Goal: Information Seeking & Learning: Learn about a topic

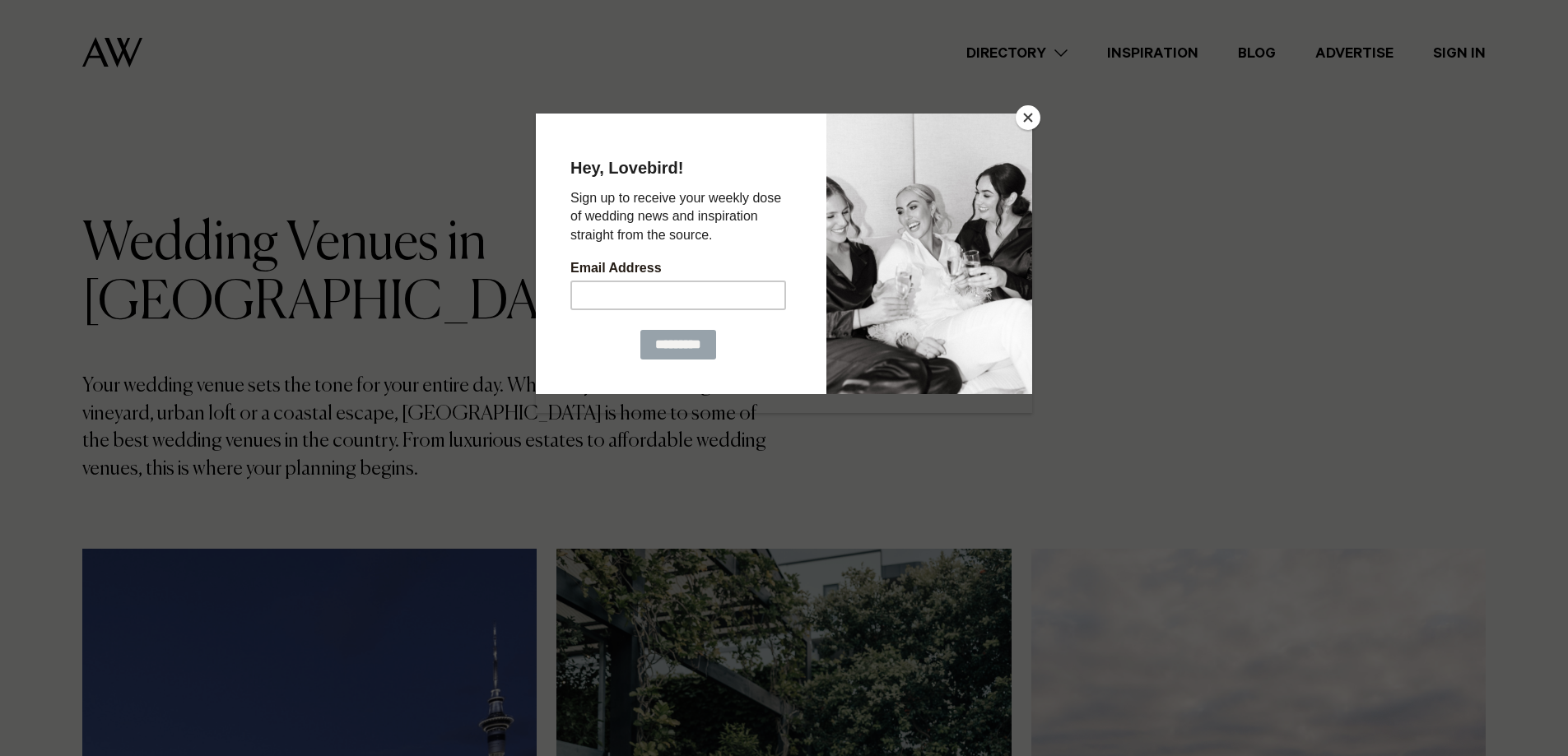
click at [1025, 121] on button "Close" at bounding box center [1027, 118] width 25 height 25
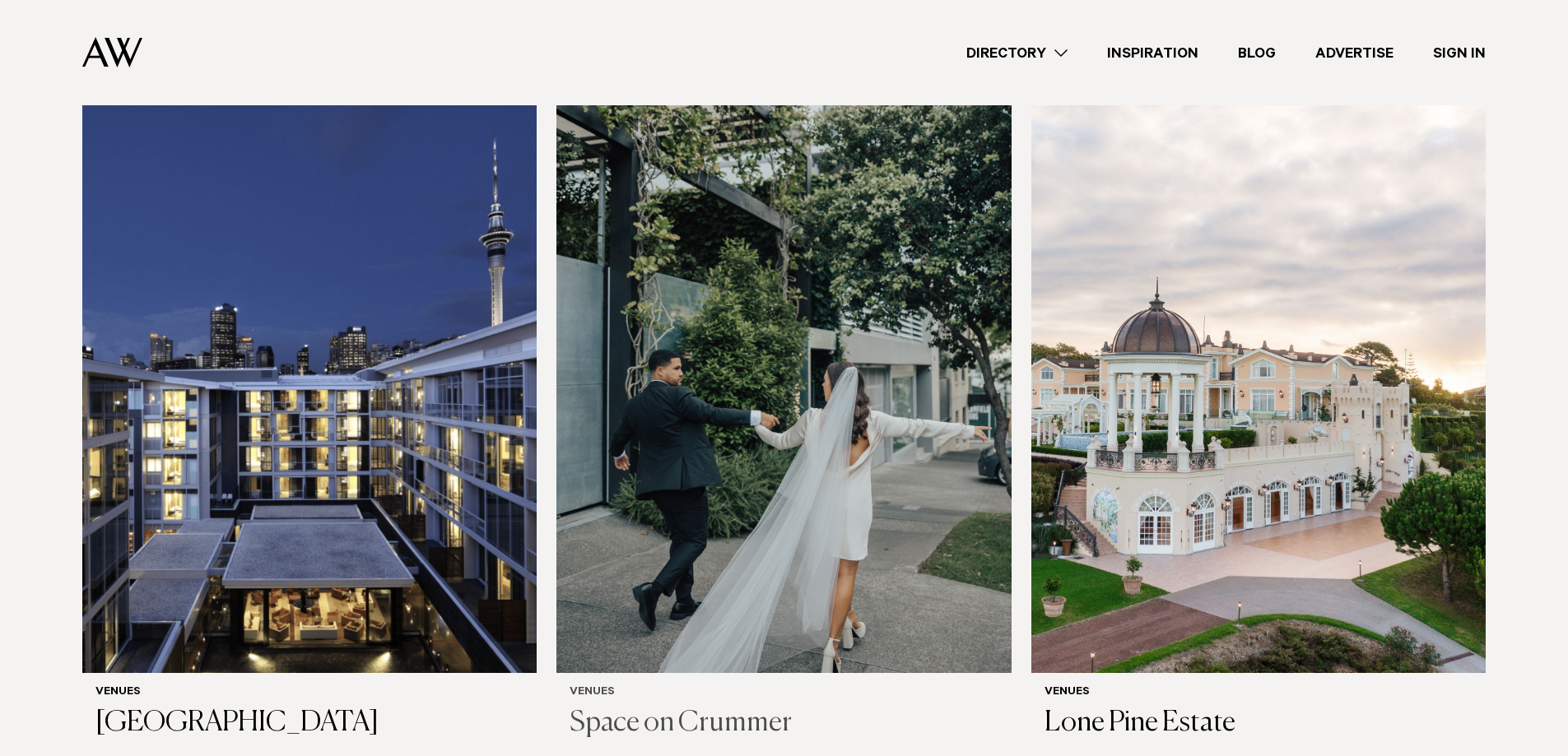
scroll to position [494, 0]
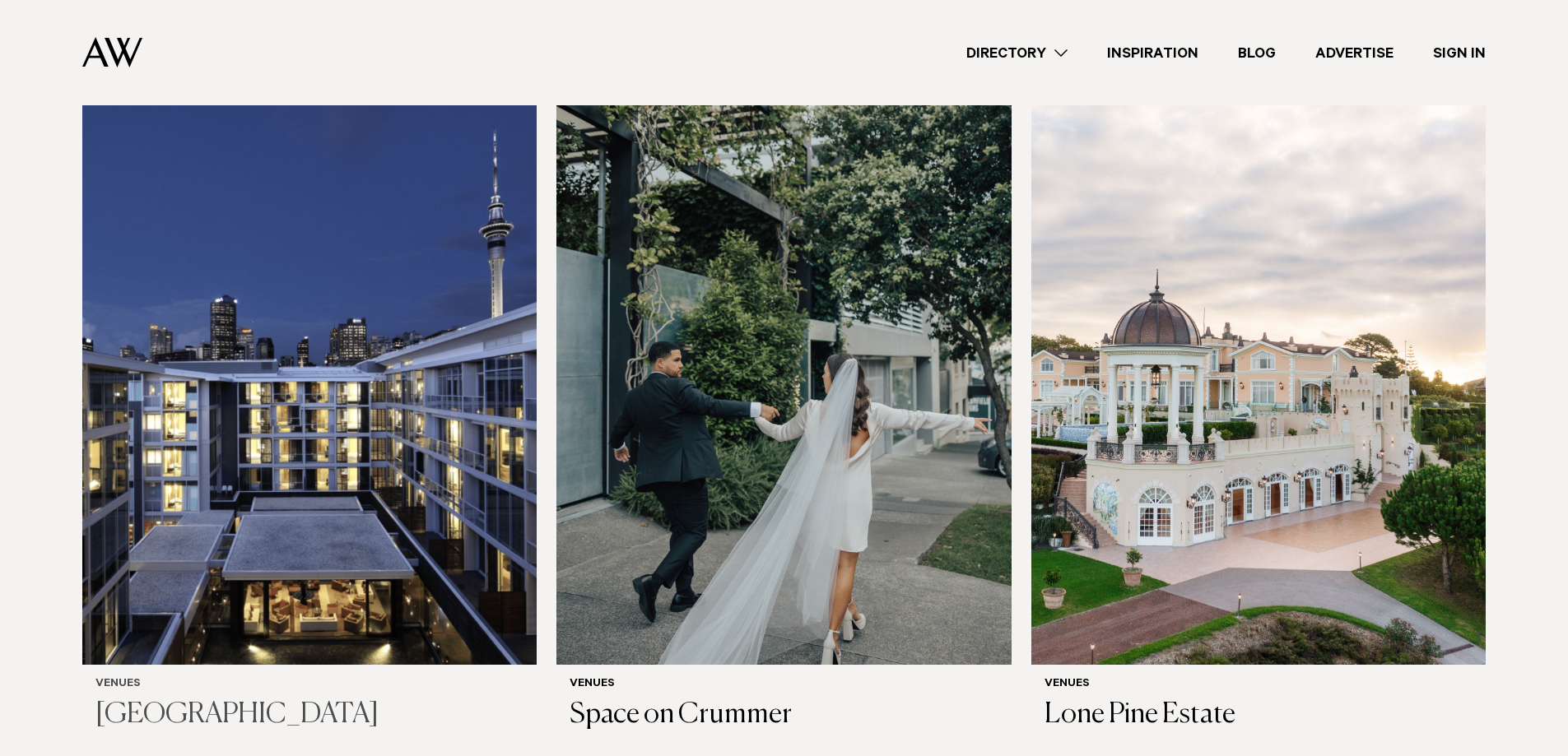
click at [316, 699] on h3 "[GEOGRAPHIC_DATA]" at bounding box center [309, 716] width 428 height 34
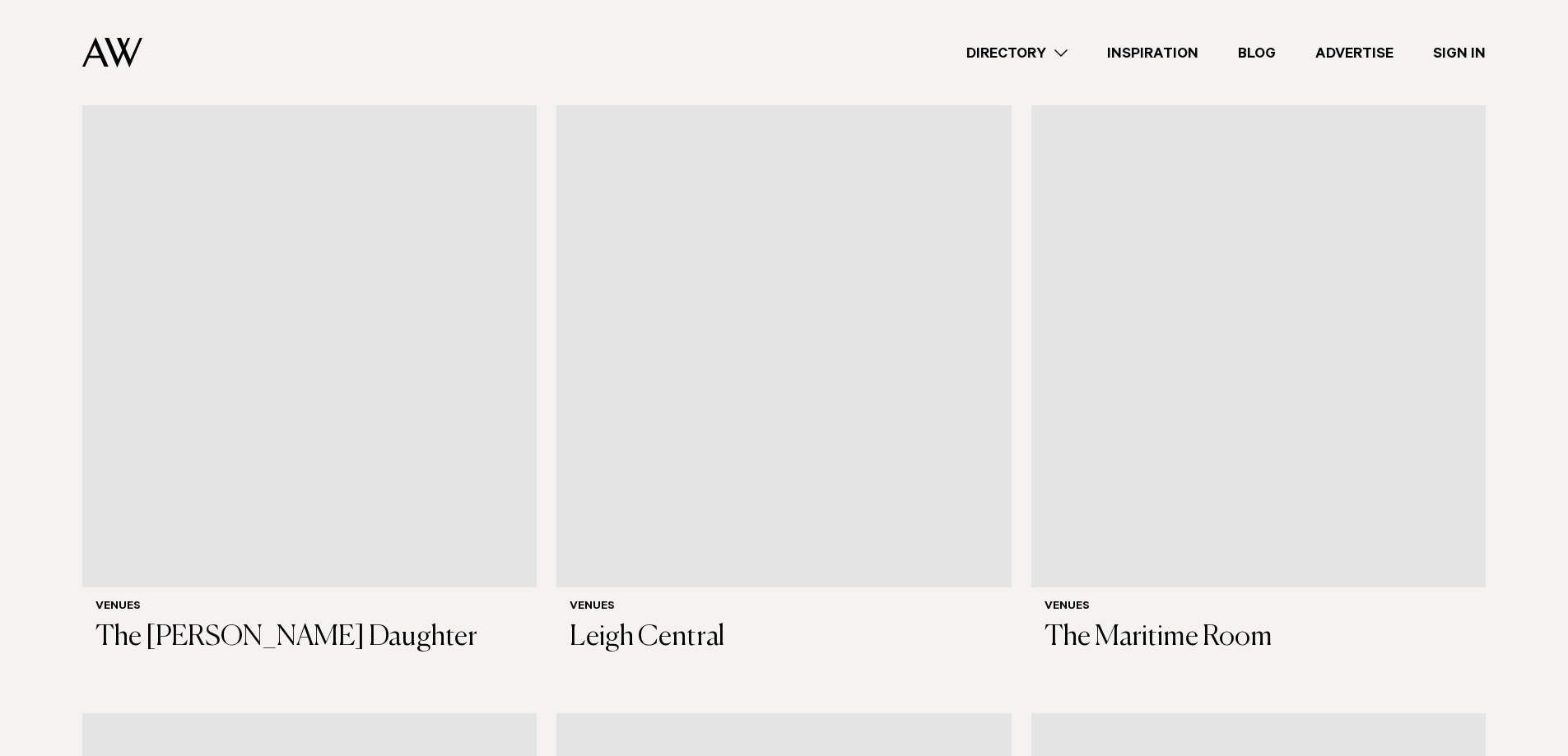
scroll to position [7325, 0]
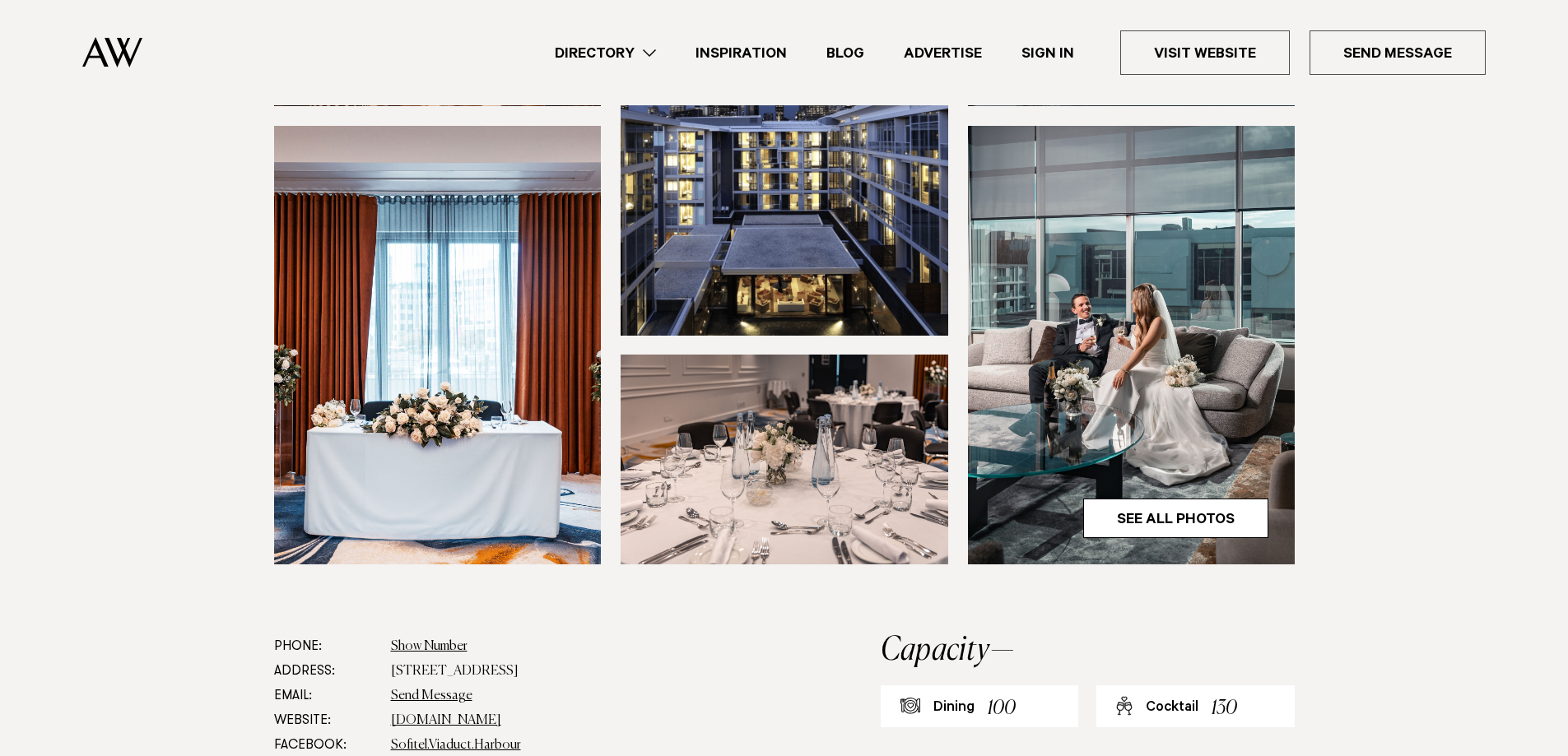
scroll to position [494, 0]
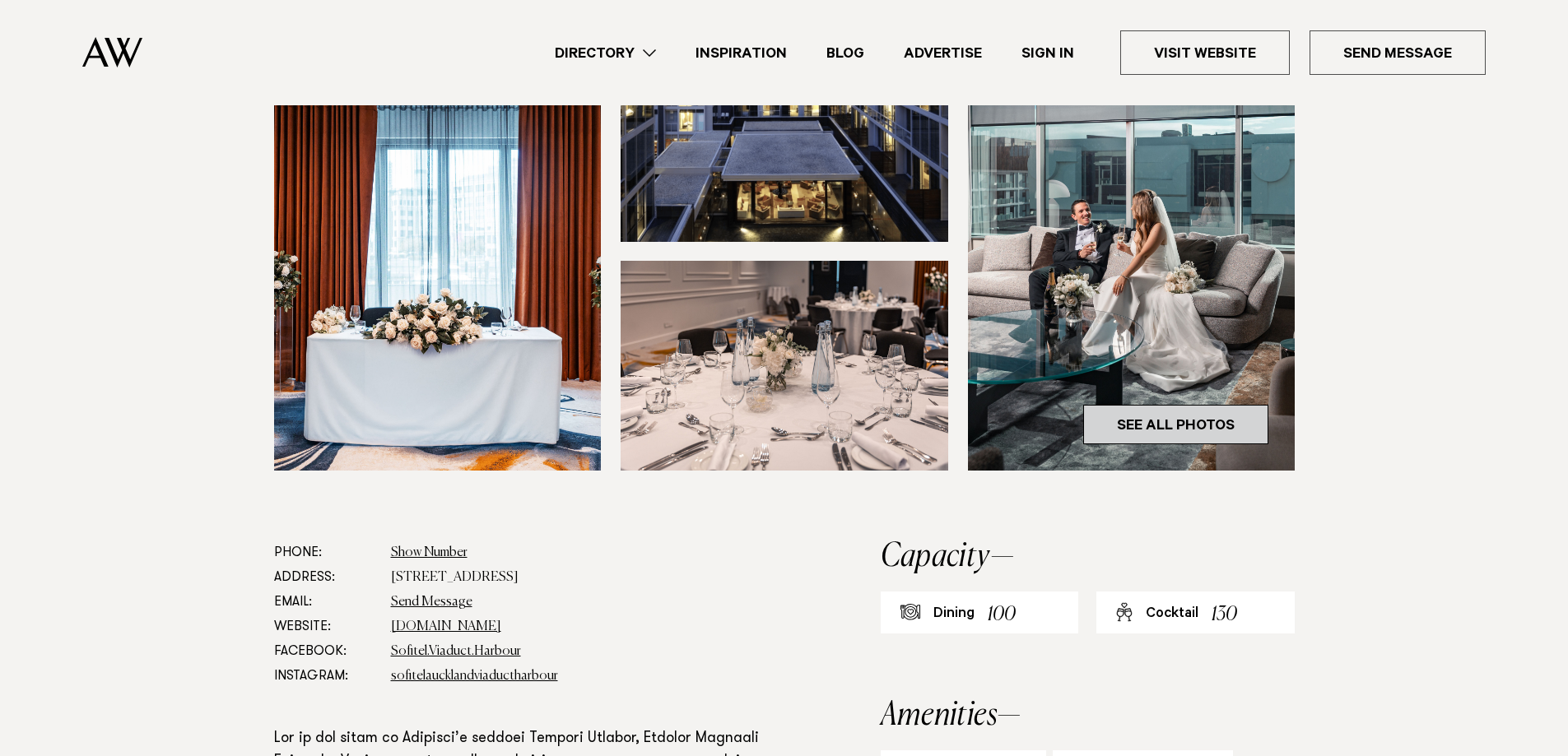
click at [1201, 444] on link "See All Photos" at bounding box center [1175, 424] width 185 height 40
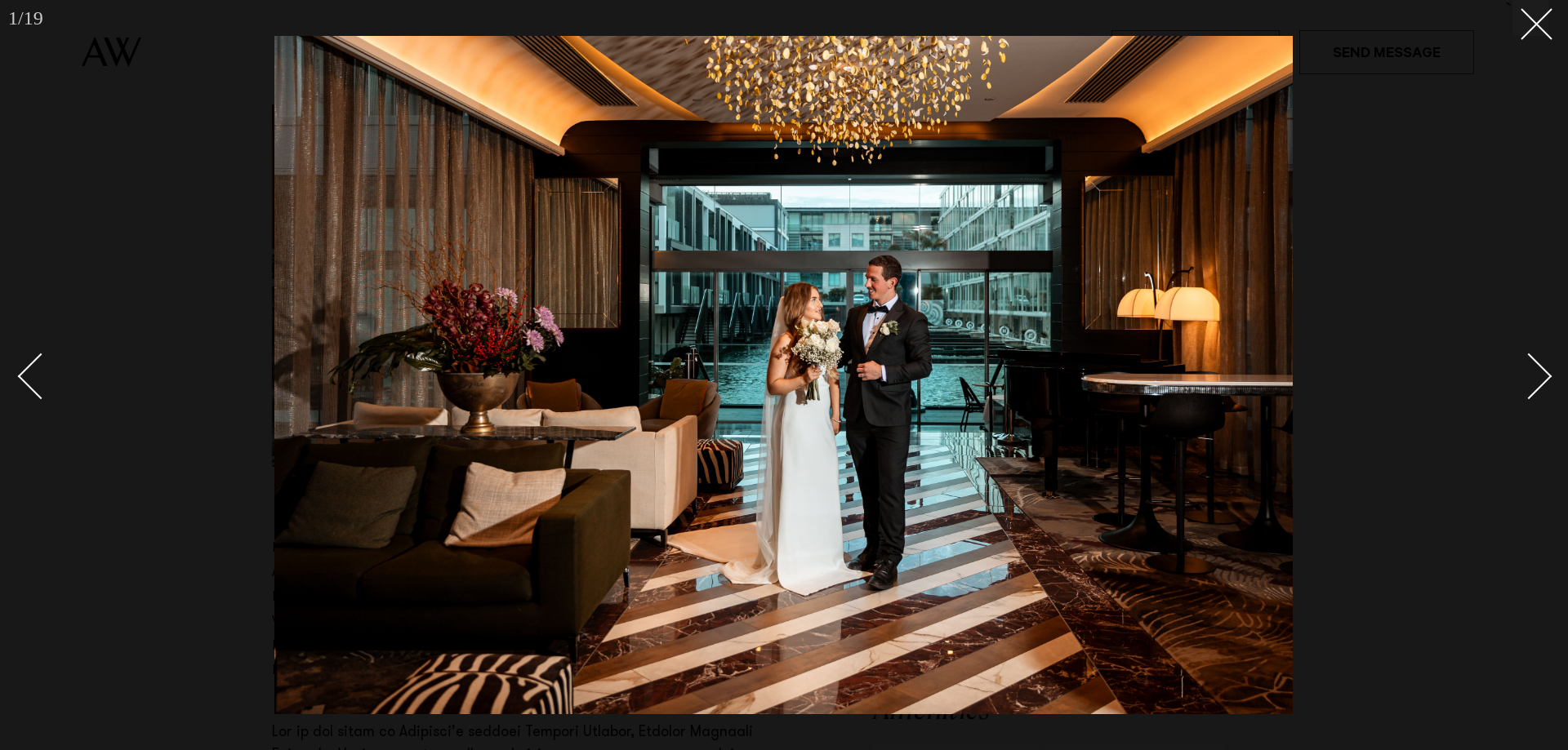
click at [1532, 375] on div "Next slide" at bounding box center [1529, 376] width 47 height 47
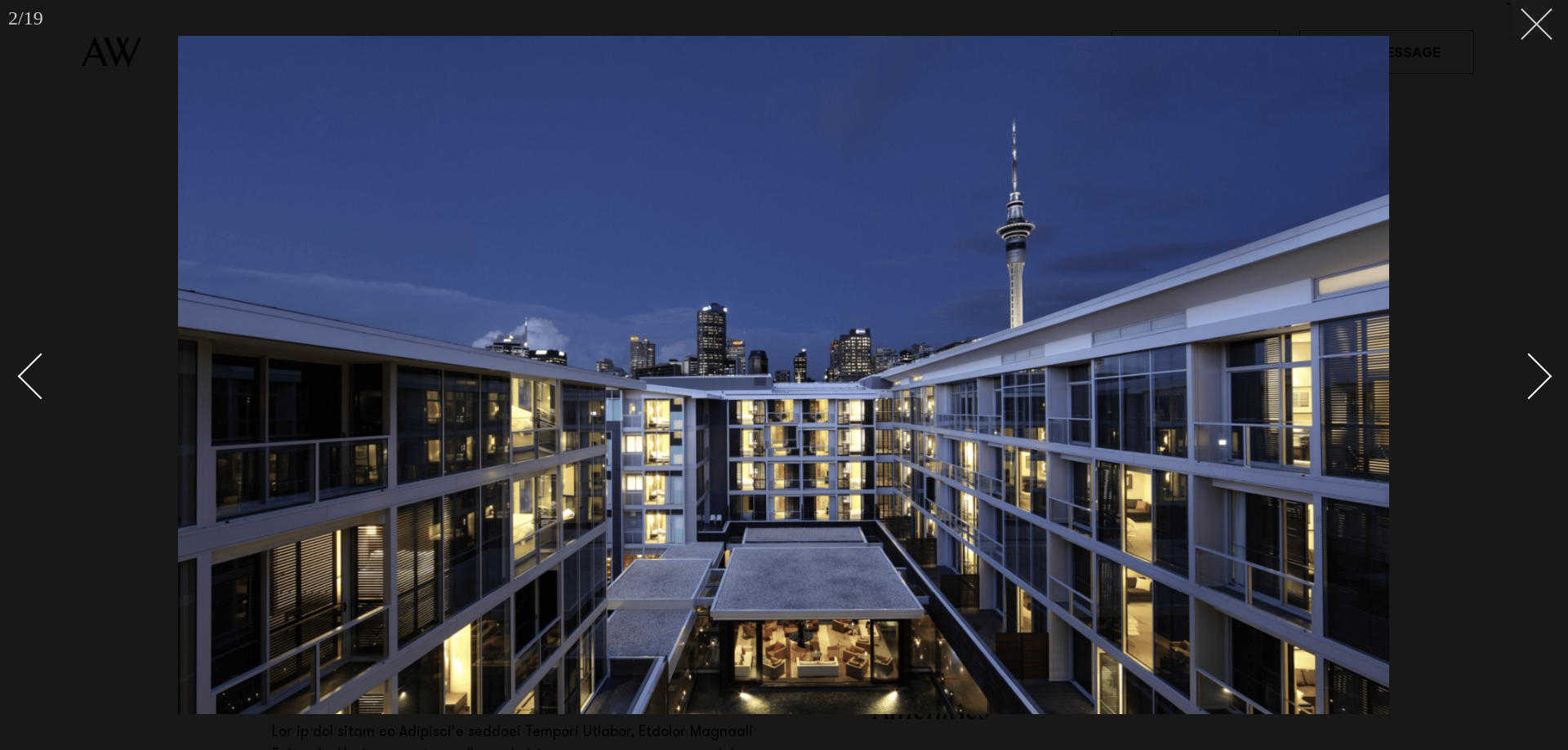
click at [1531, 29] on line at bounding box center [1536, 24] width 30 height 30
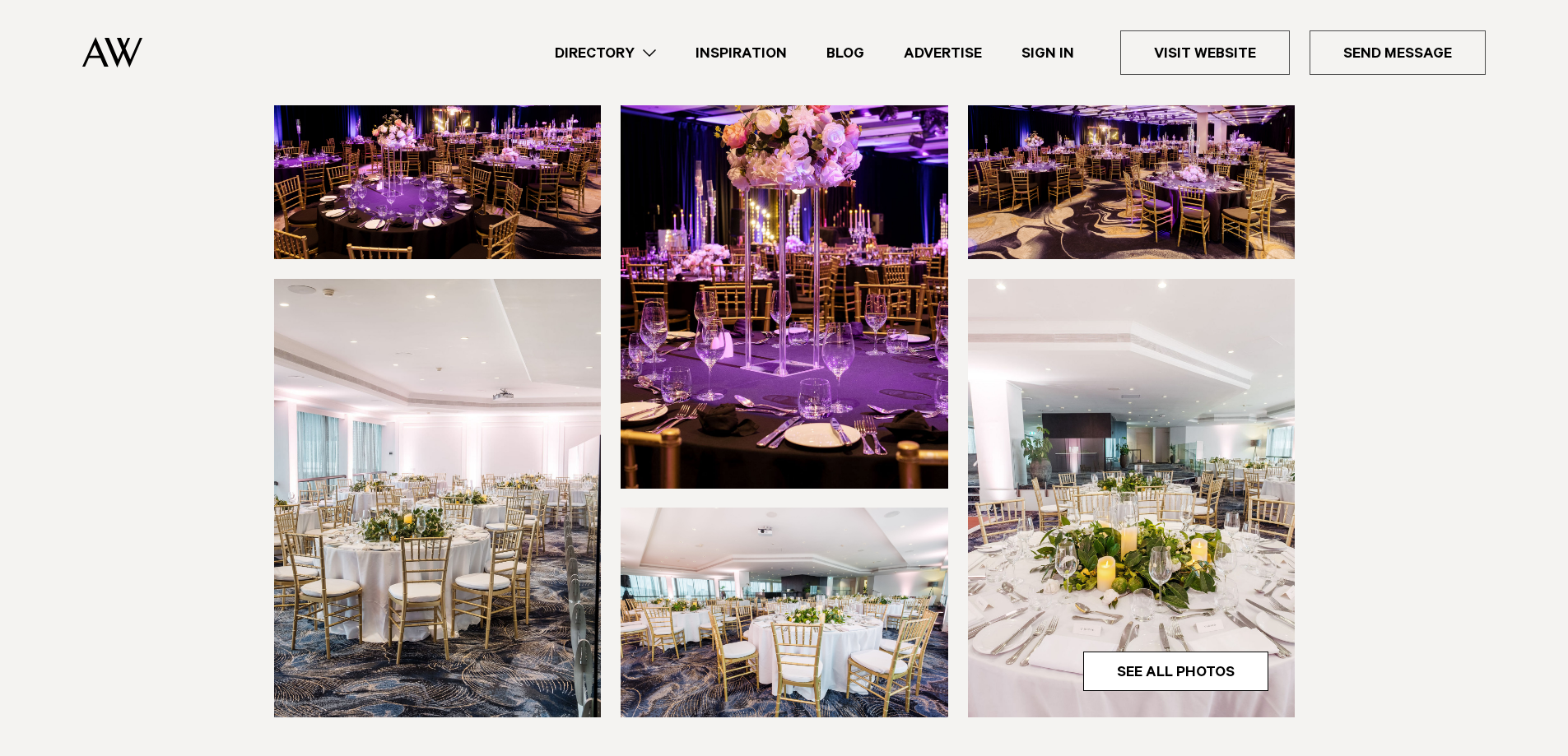
scroll to position [905, 0]
